Goal: Task Accomplishment & Management: Manage account settings

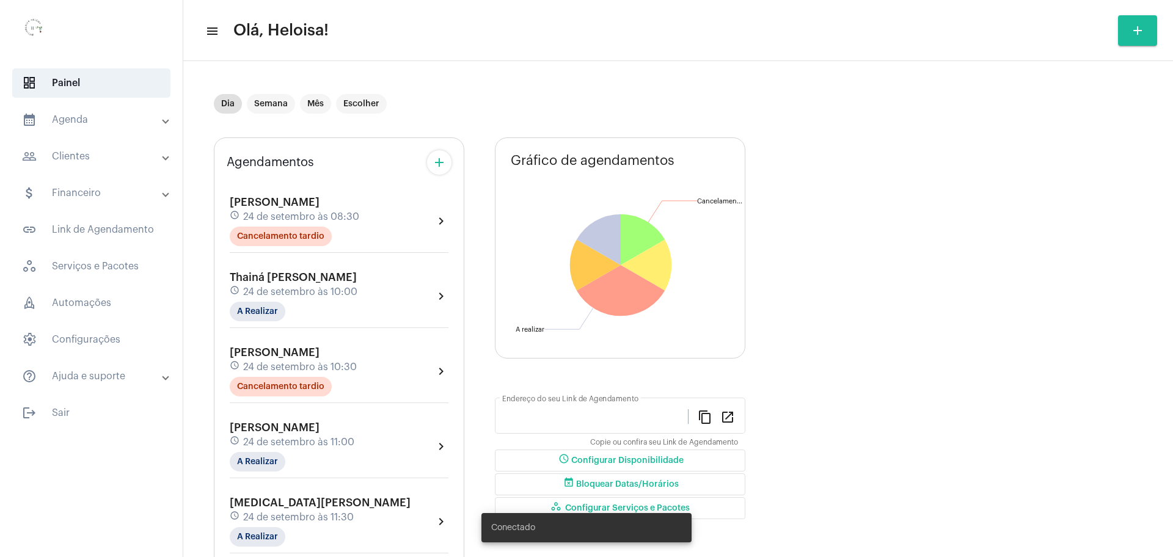
type input "[URL][DOMAIN_NAME]"
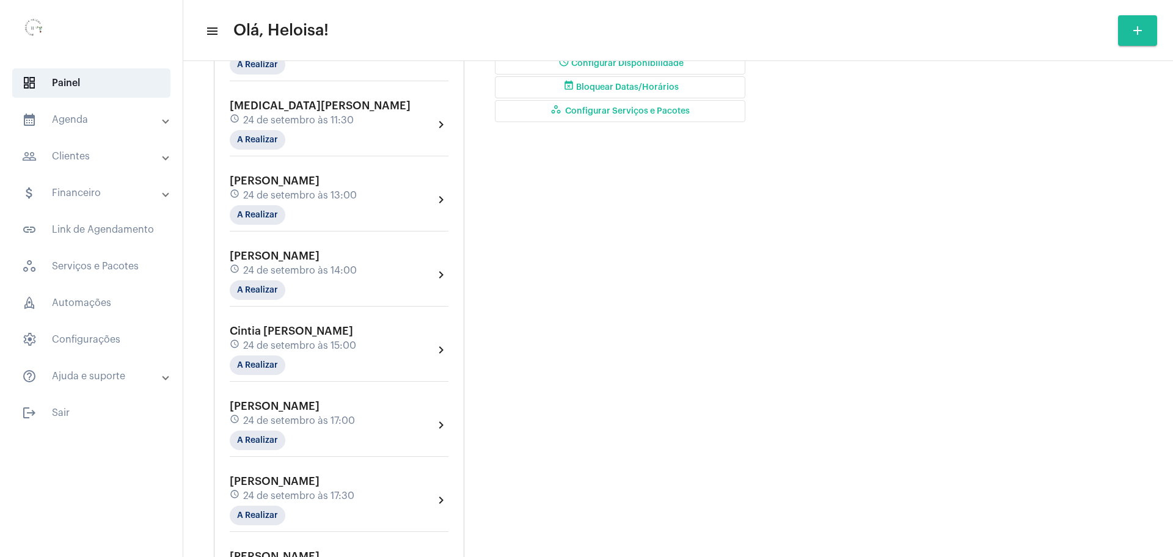
scroll to position [458, 0]
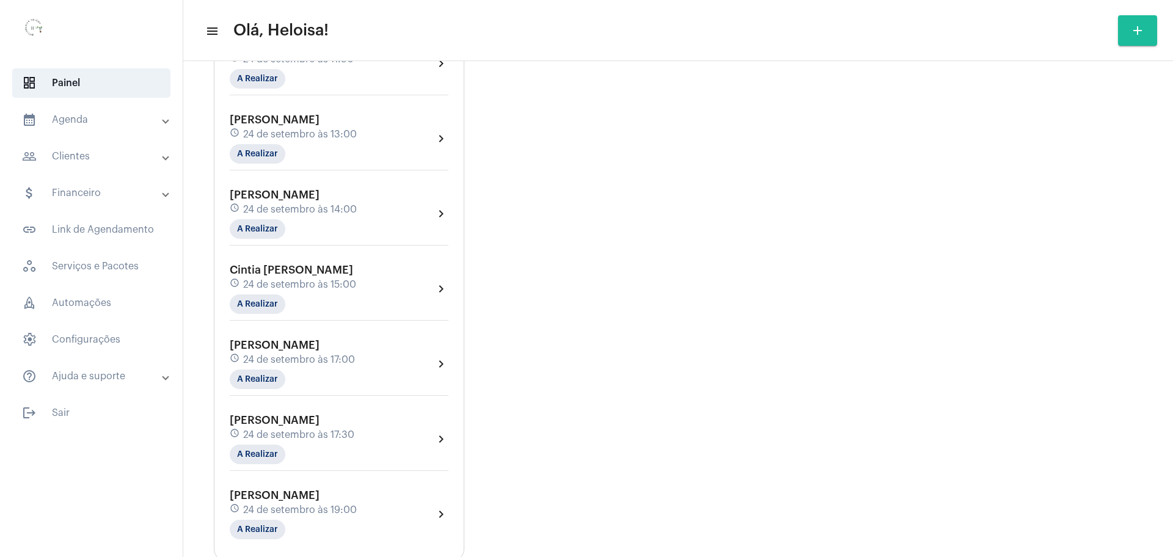
click at [300, 282] on span "24 de setembro às 15:00" at bounding box center [299, 284] width 113 height 11
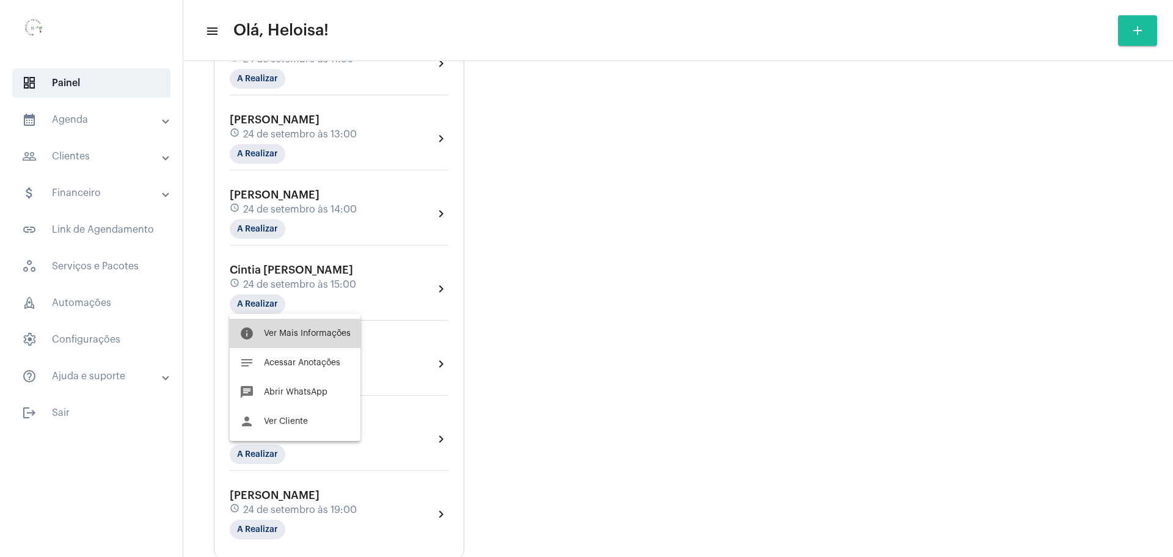
click at [324, 337] on span "Ver Mais Informações" at bounding box center [307, 333] width 87 height 9
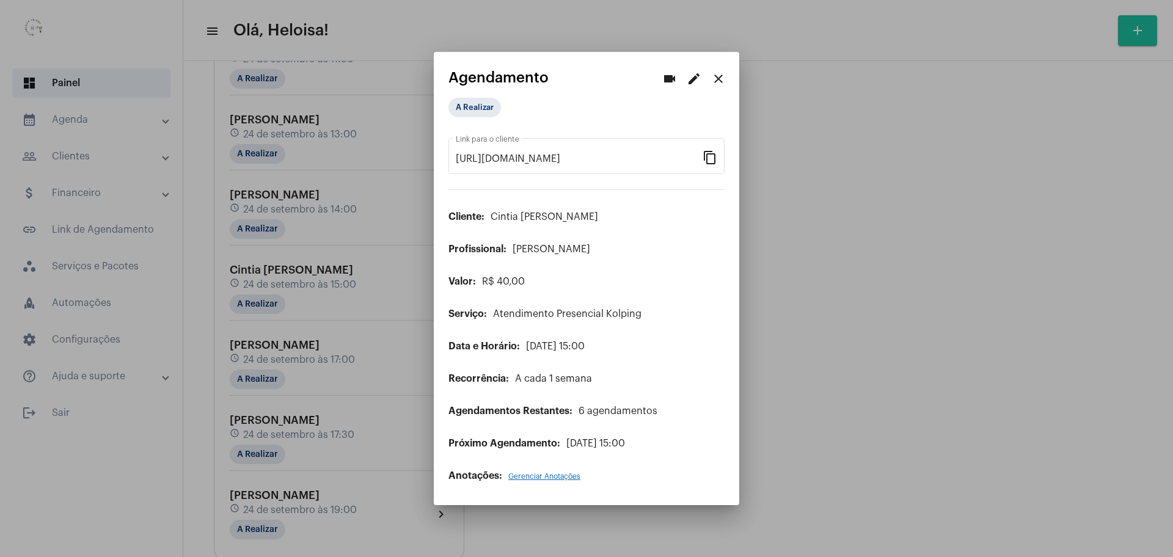
click at [694, 84] on mat-icon "edit" at bounding box center [693, 78] width 15 height 15
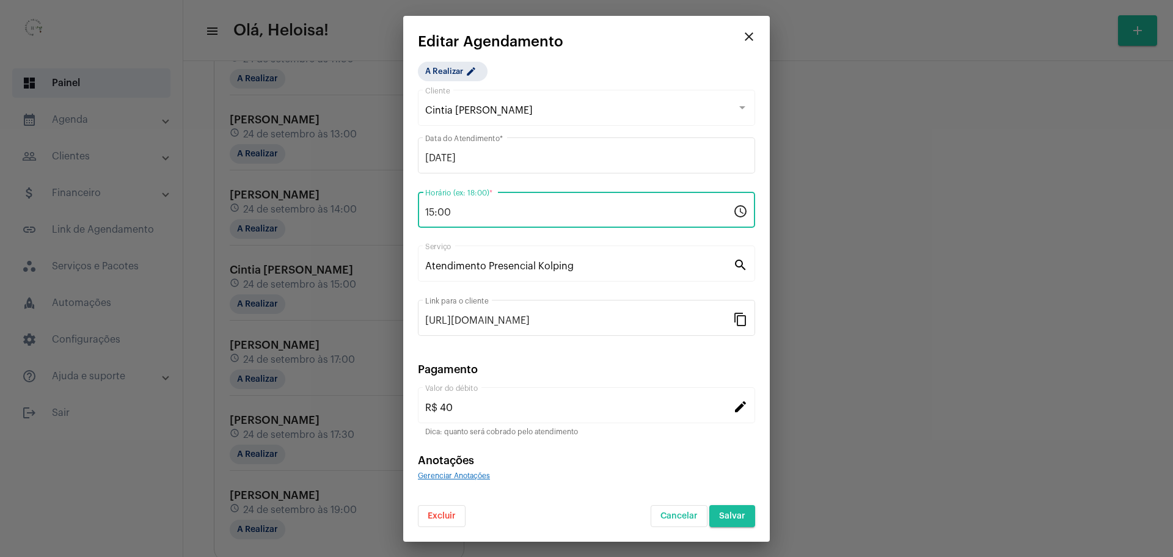
click at [503, 217] on input "15:00" at bounding box center [579, 212] width 308 height 11
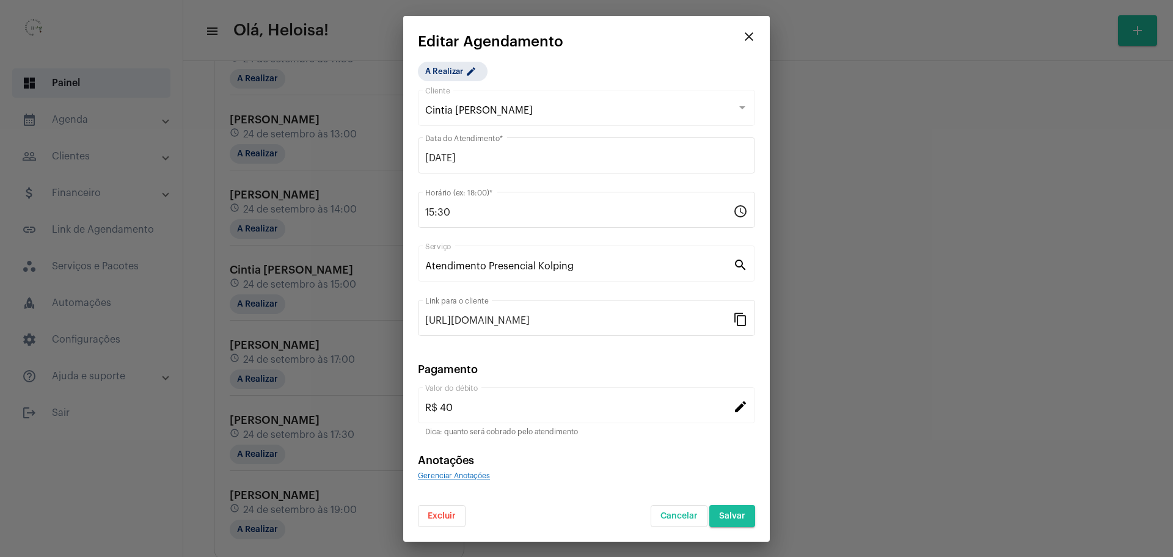
click at [600, 78] on div "A Realizar edit Cintia Amaral Garofolo Cliente [DATE] Data do Atendimento * 15:…" at bounding box center [586, 294] width 337 height 465
drag, startPoint x: 740, startPoint y: 515, endPoint x: 424, endPoint y: 239, distance: 419.4
click at [424, 240] on form "Cintia Amaral Garofolo Cliente [DATE] Data do Atendimento * 15:30 Horário (ex: …" at bounding box center [586, 307] width 337 height 440
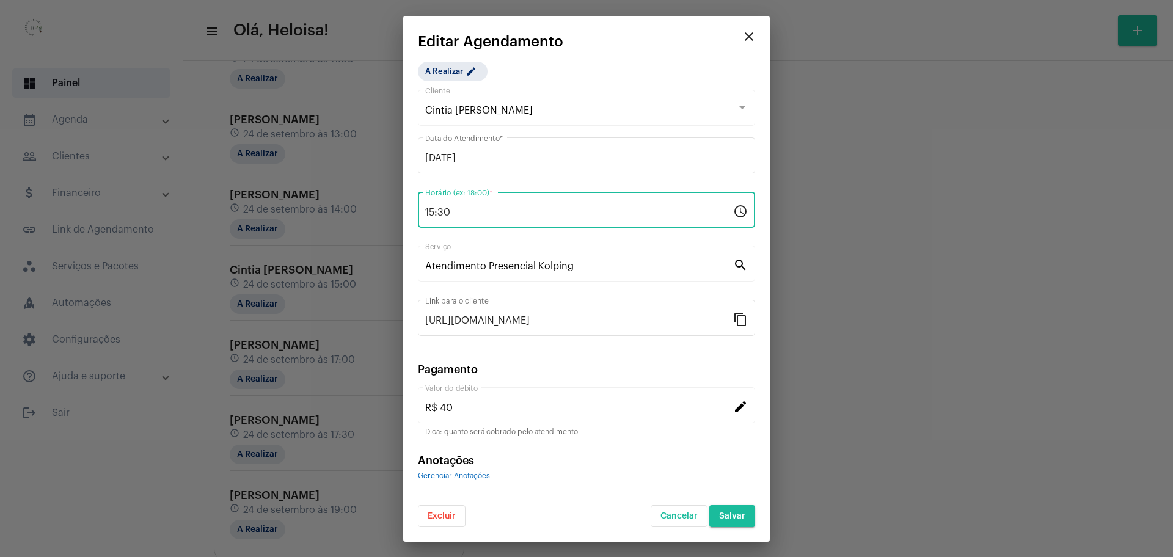
click at [482, 212] on input "15:30" at bounding box center [579, 212] width 308 height 11
drag, startPoint x: 433, startPoint y: 209, endPoint x: 463, endPoint y: 217, distance: 31.0
click at [441, 211] on input "15:30" at bounding box center [579, 212] width 308 height 11
type input "16:30"
click at [617, 53] on app-create-edit-schedule "close Editar Agendamento A Realizar edit Cintia Amaral Garofolo Cliente [DATE] …" at bounding box center [586, 280] width 337 height 493
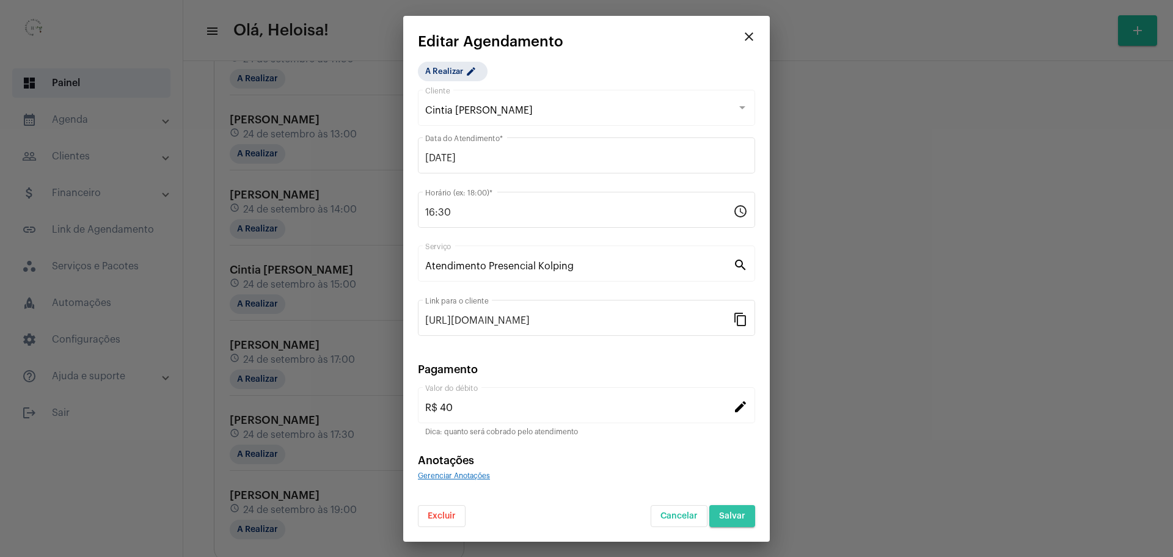
click at [724, 510] on button "Salvar" at bounding box center [732, 516] width 46 height 22
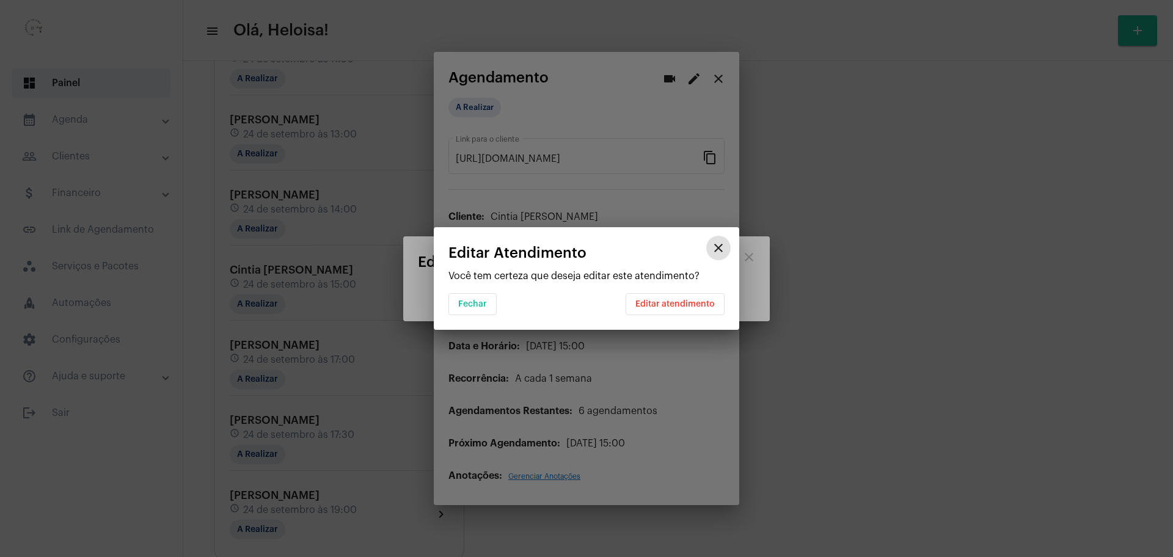
click at [675, 304] on span "Editar atendimento" at bounding box center [674, 304] width 79 height 9
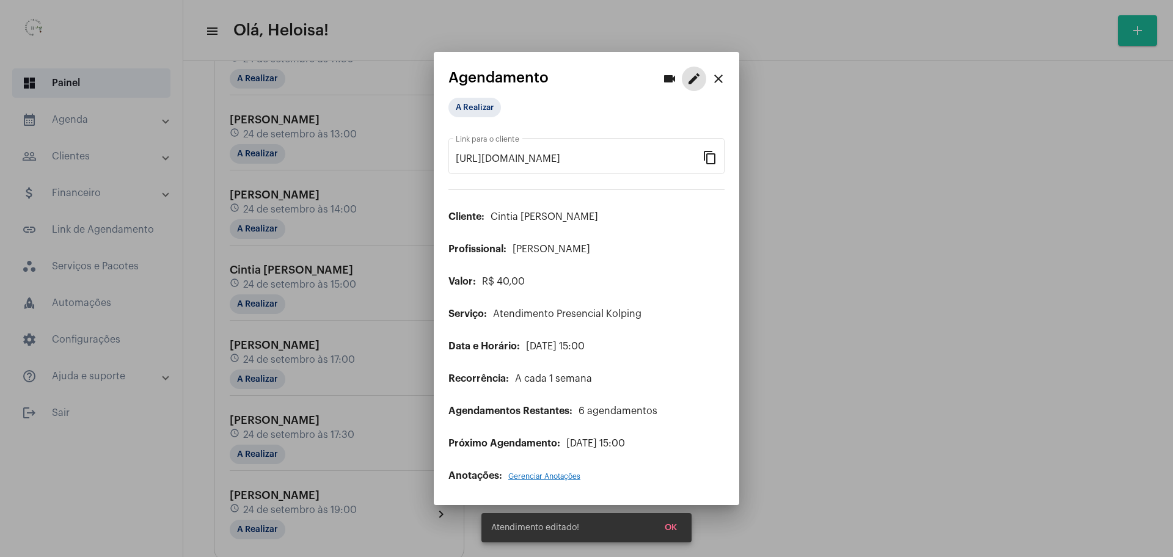
click at [912, 129] on div at bounding box center [586, 278] width 1173 height 557
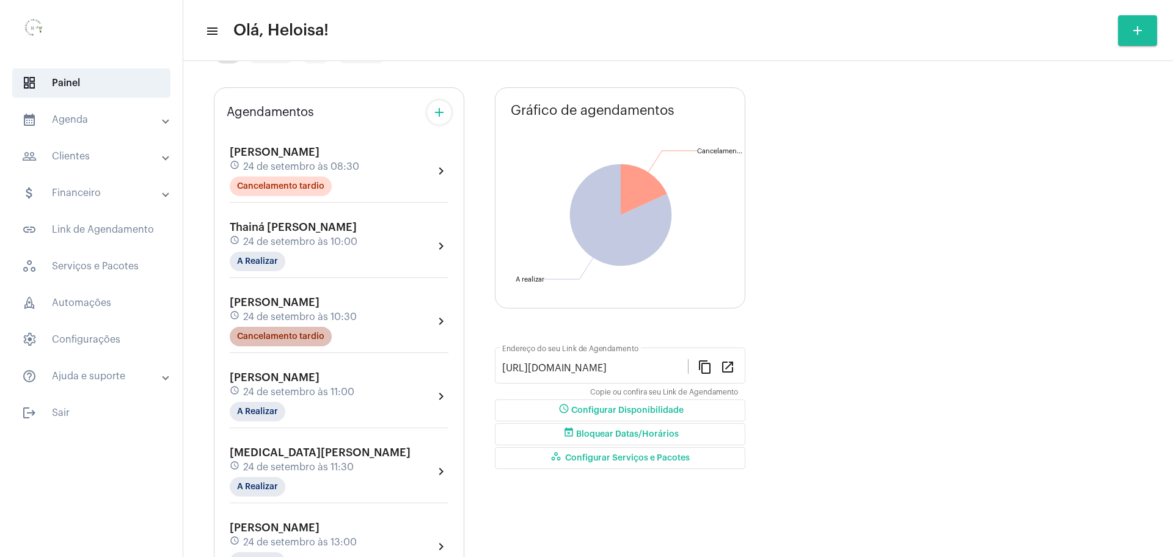
scroll to position [76, 0]
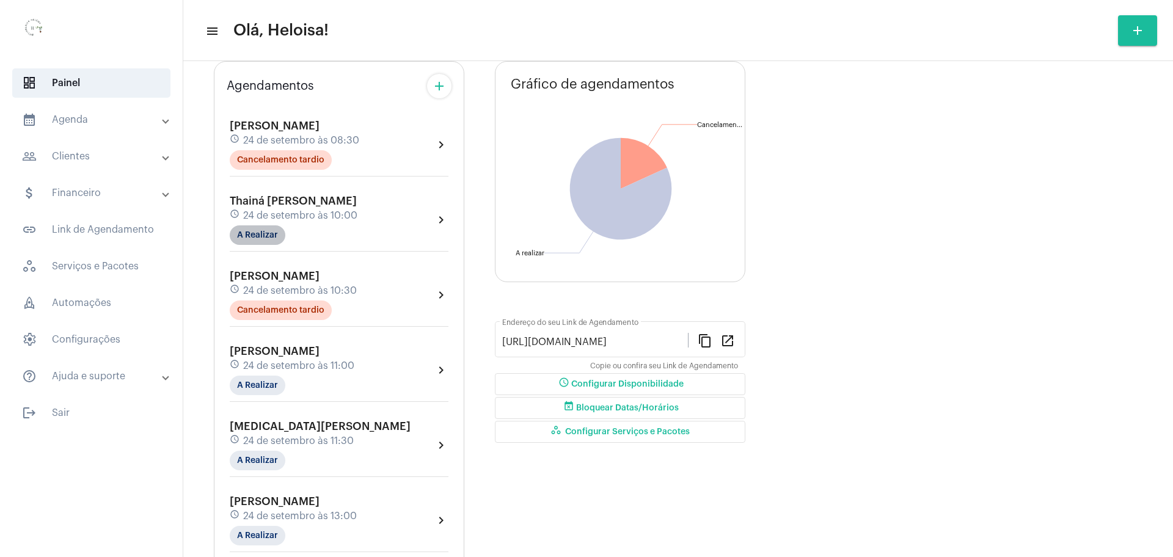
click at [266, 237] on mat-chip "A Realizar" at bounding box center [258, 235] width 56 height 20
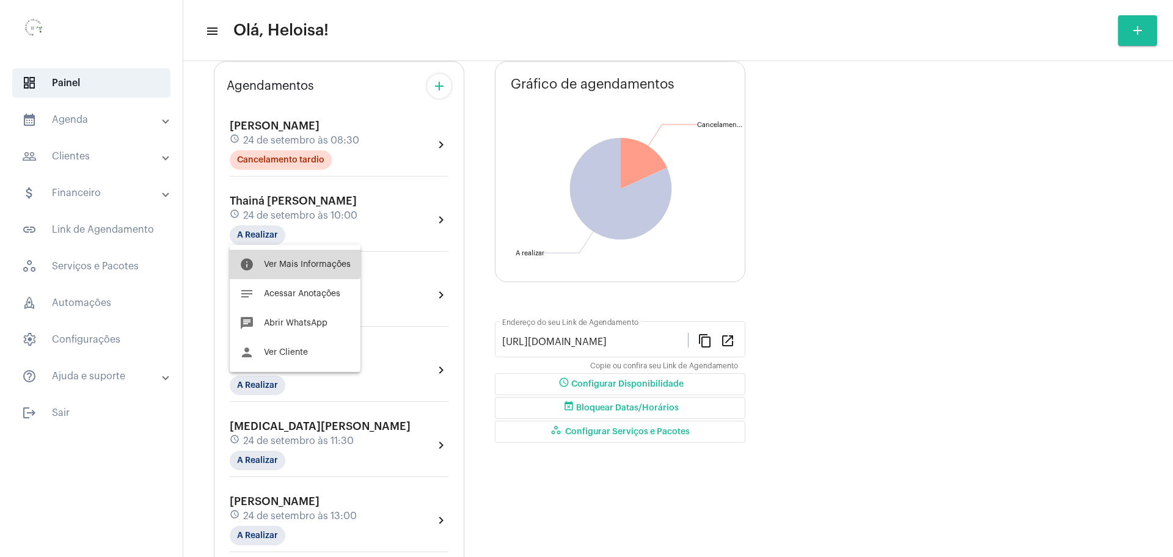
click at [278, 258] on button "info Ver Mais Informações" at bounding box center [295, 264] width 131 height 29
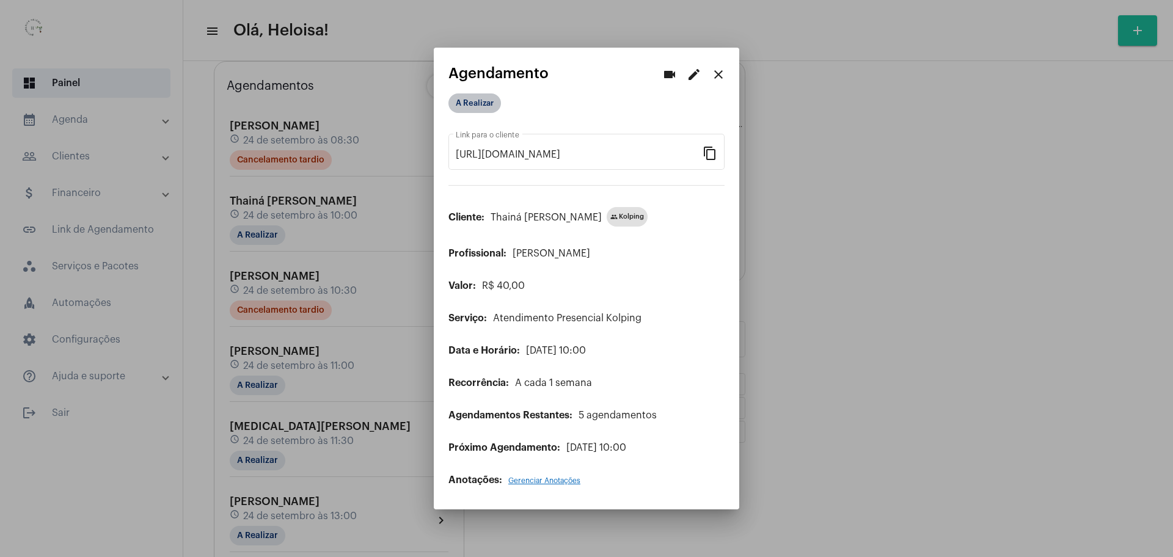
click at [474, 106] on mat-chip "A Realizar" at bounding box center [474, 103] width 53 height 20
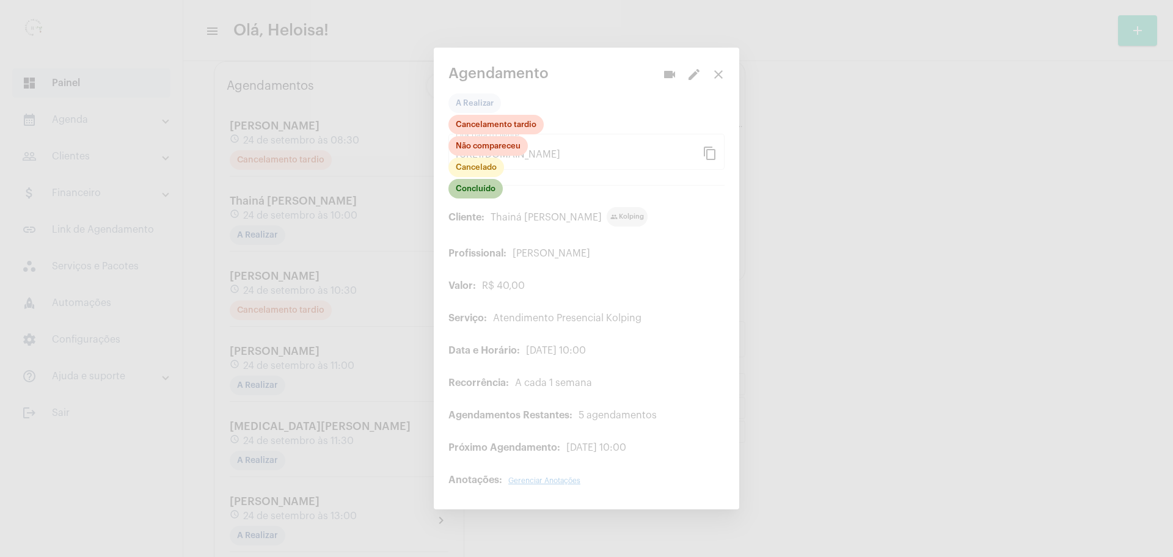
click at [481, 185] on mat-chip "Concluído" at bounding box center [475, 189] width 54 height 20
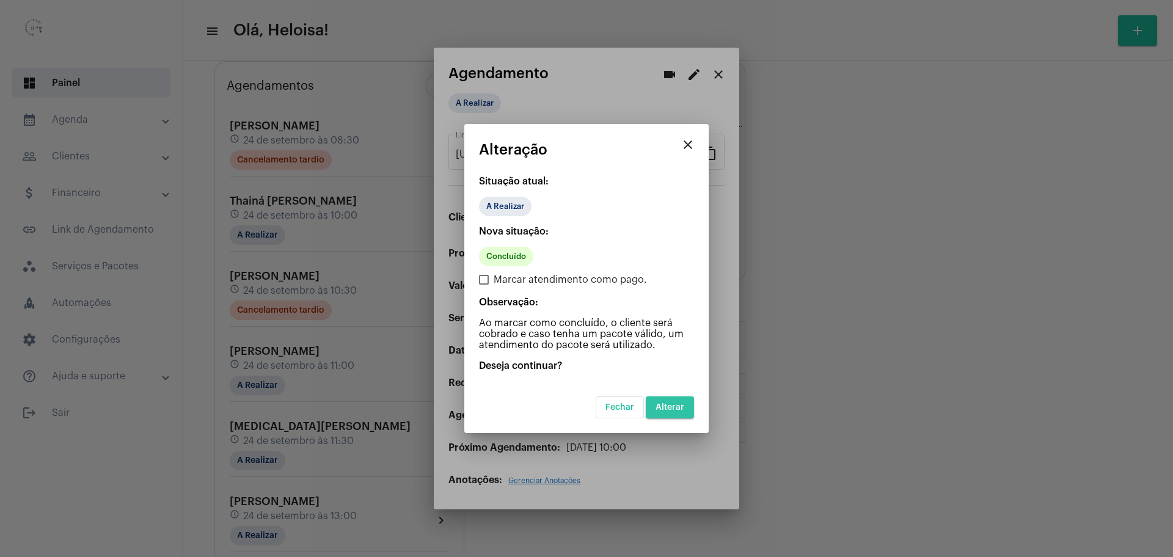
click at [662, 403] on span "Alterar" at bounding box center [669, 407] width 29 height 9
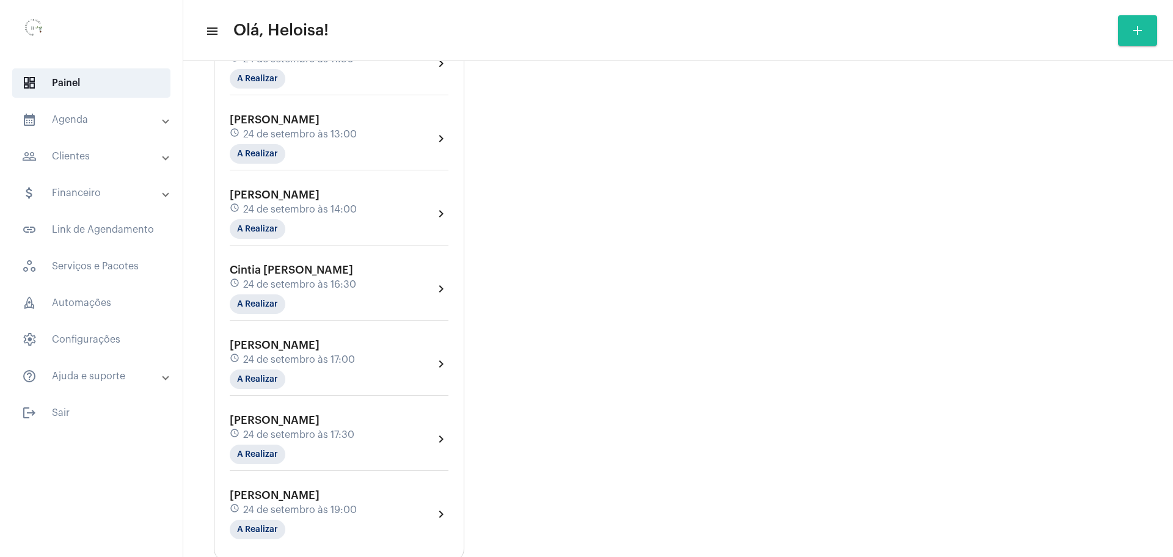
scroll to position [493, 0]
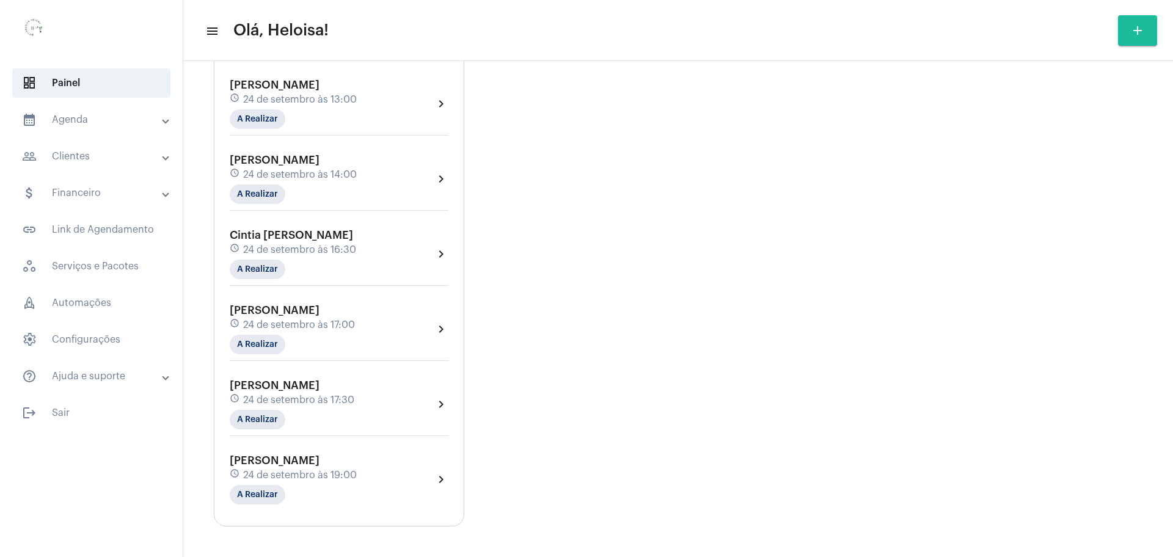
click at [313, 461] on span "[PERSON_NAME]" at bounding box center [275, 460] width 90 height 11
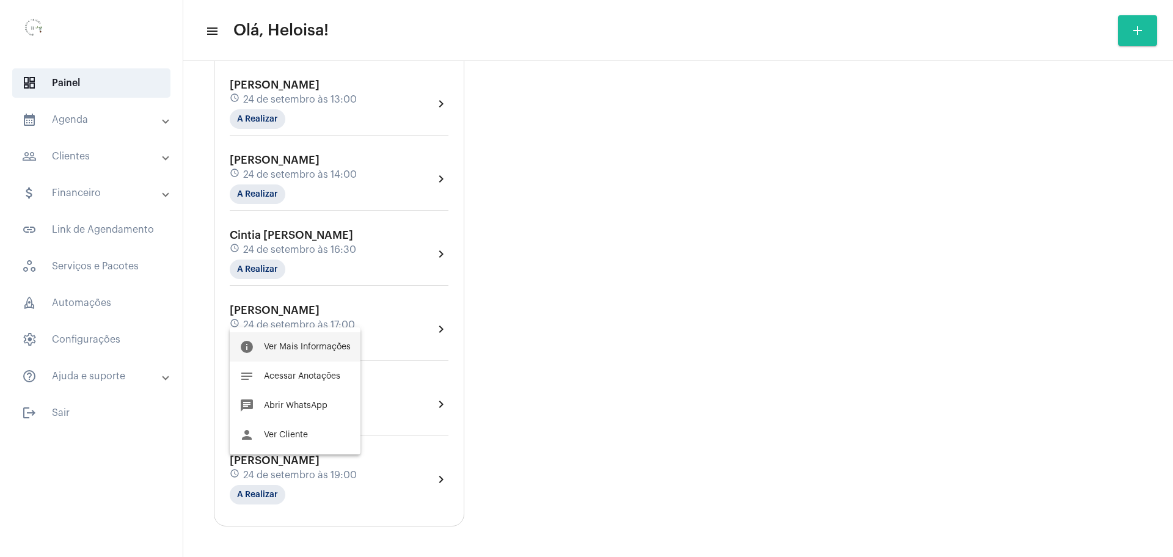
click at [315, 345] on span "Ver Mais Informações" at bounding box center [307, 347] width 87 height 9
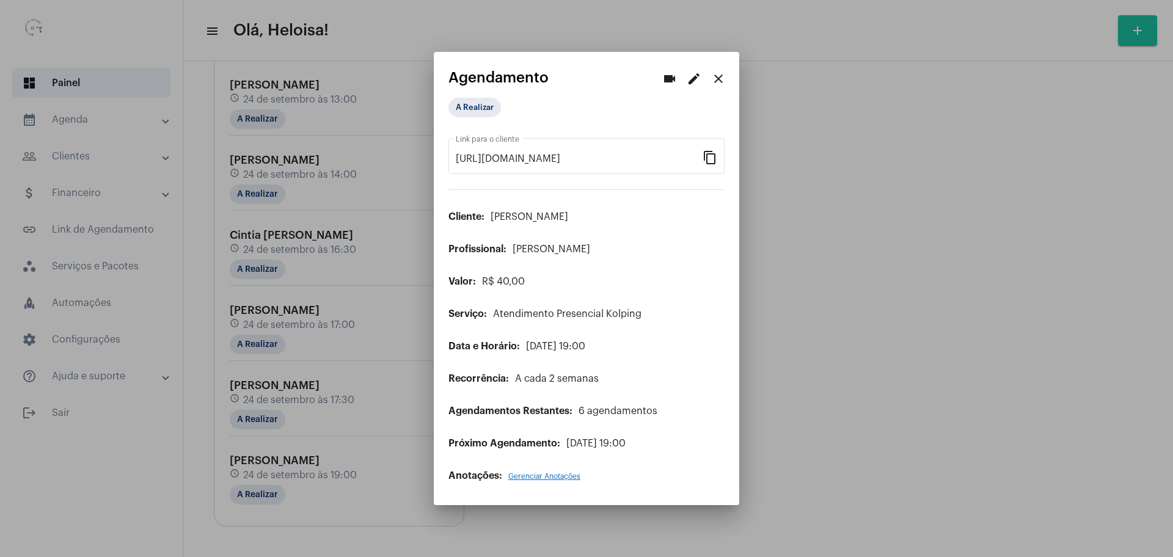
click at [698, 78] on mat-icon "edit" at bounding box center [693, 78] width 15 height 15
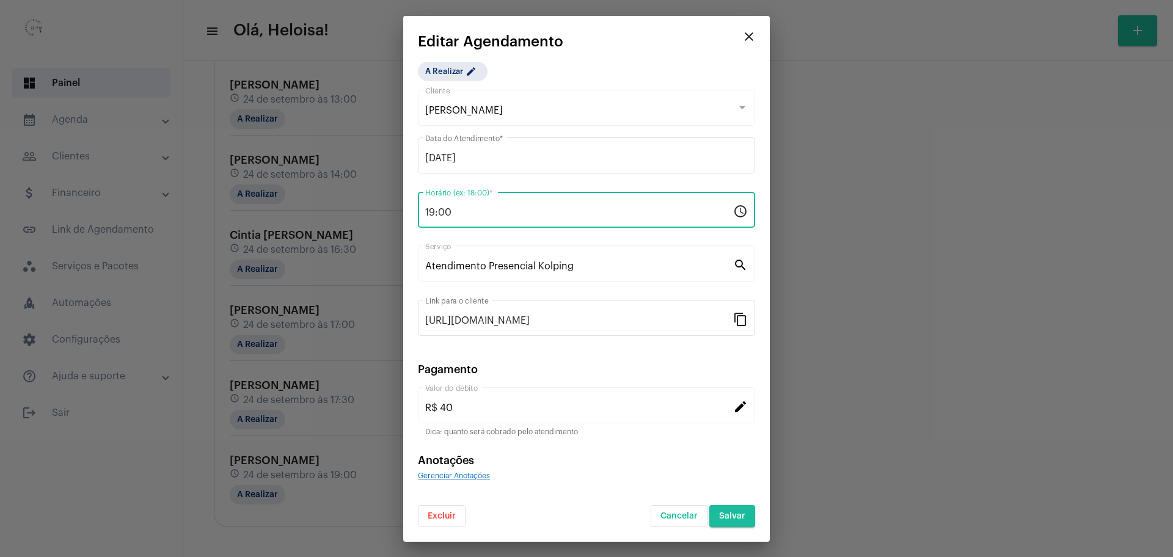
drag, startPoint x: 481, startPoint y: 216, endPoint x: 413, endPoint y: 210, distance: 67.4
click at [413, 210] on mat-dialog-container "close Editar Agendamento A Realizar edit [PERSON_NAME] Cliente [DATE] Data do A…" at bounding box center [586, 279] width 366 height 526
type input "18:00"
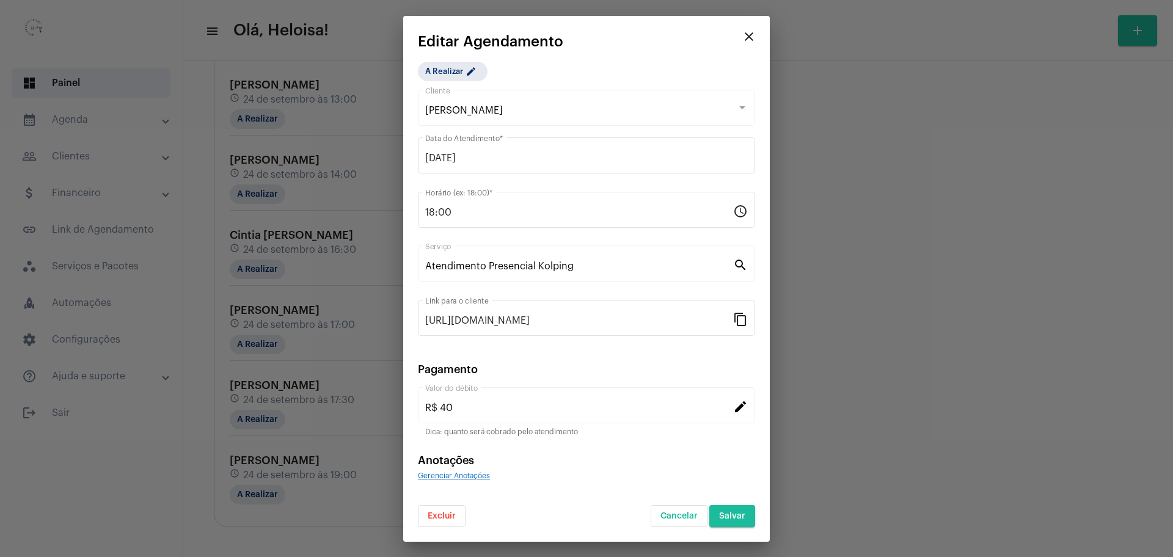
drag, startPoint x: 603, startPoint y: 60, endPoint x: 600, endPoint y: 67, distance: 6.6
click at [602, 64] on app-create-edit-schedule "close Editar Agendamento A Realizar edit [PERSON_NAME] Cliente [DATE] Data do A…" at bounding box center [586, 280] width 337 height 493
click at [740, 518] on span "Salvar" at bounding box center [732, 516] width 26 height 9
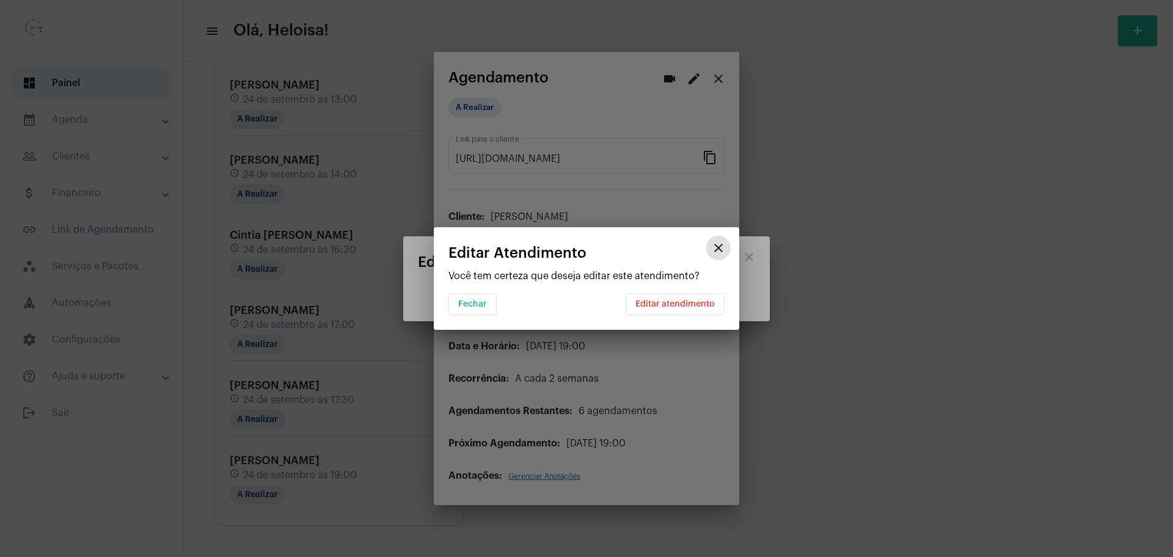
click at [673, 303] on span "Editar atendimento" at bounding box center [674, 304] width 79 height 9
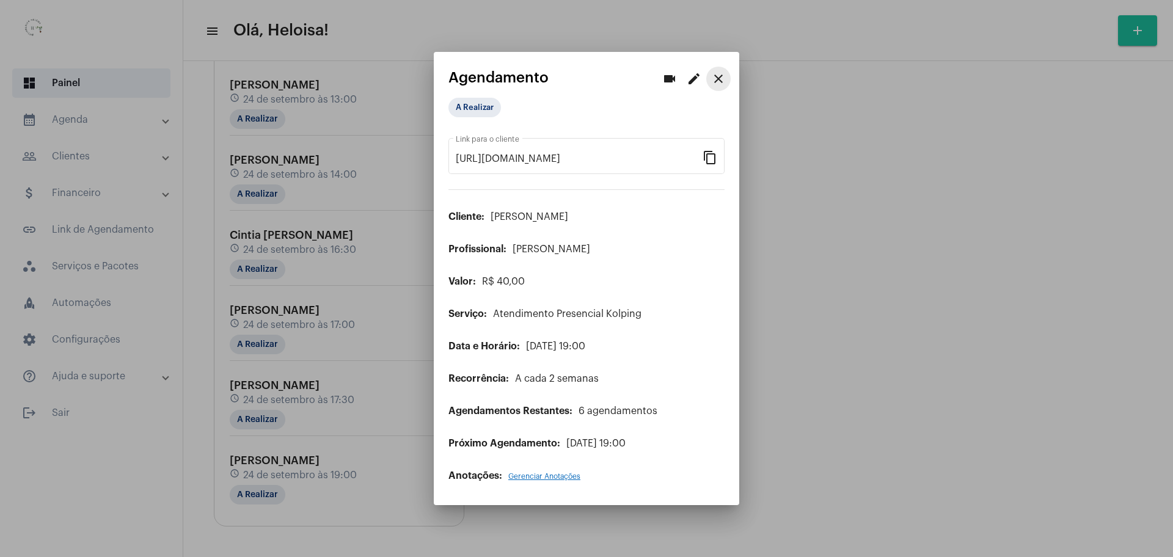
click at [723, 73] on mat-icon "close" at bounding box center [718, 78] width 15 height 15
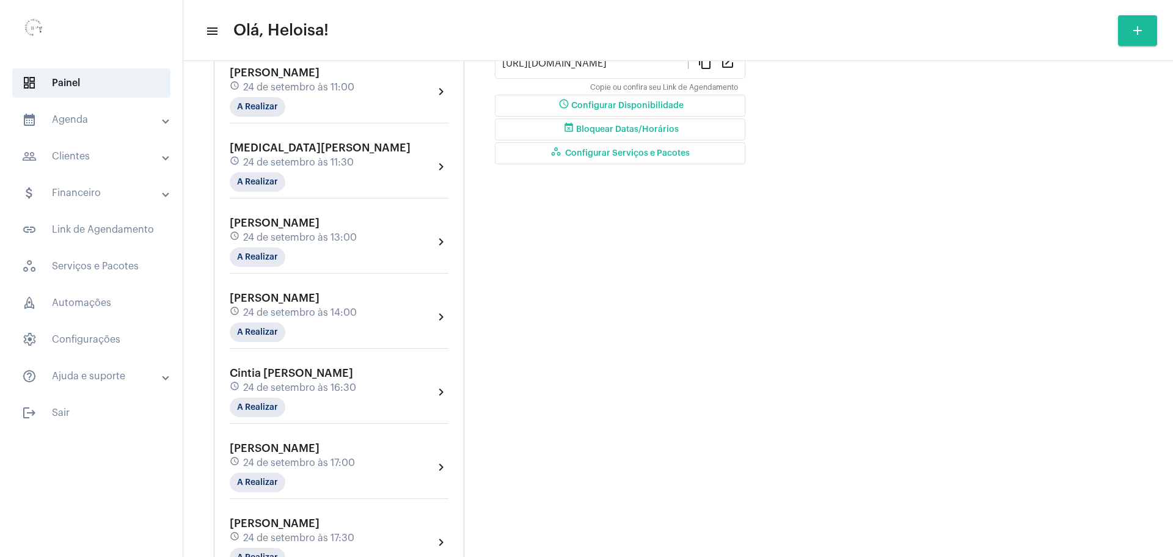
scroll to position [382, 0]
